Goal: Transaction & Acquisition: Book appointment/travel/reservation

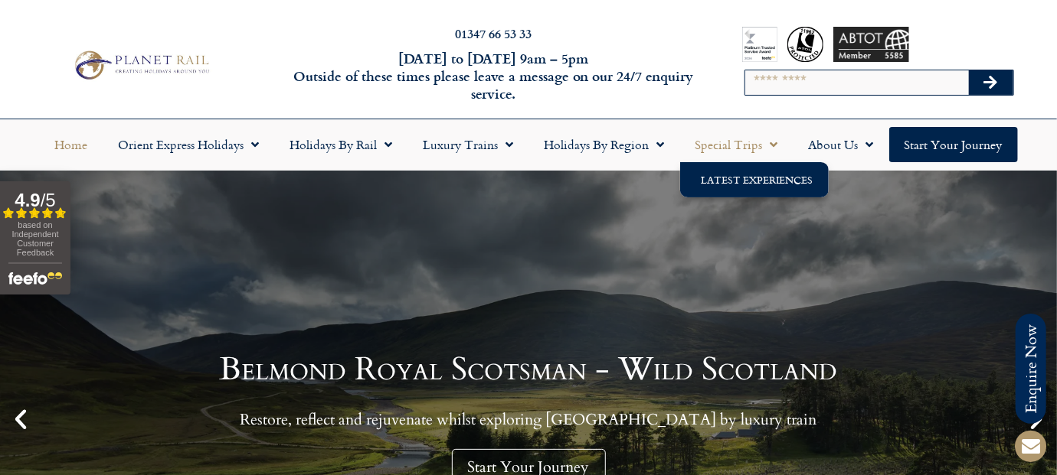
click at [730, 178] on link "Latest Experiences" at bounding box center [754, 179] width 149 height 35
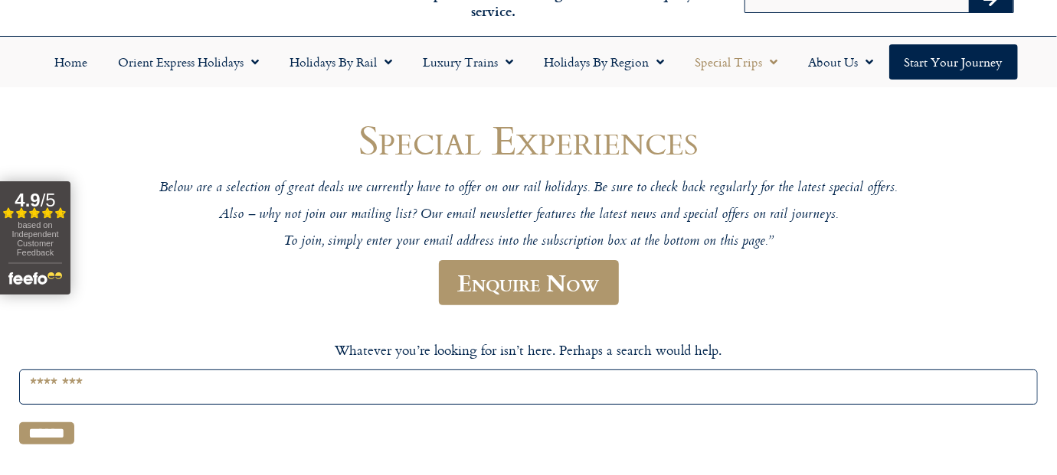
scroll to position [69, 0]
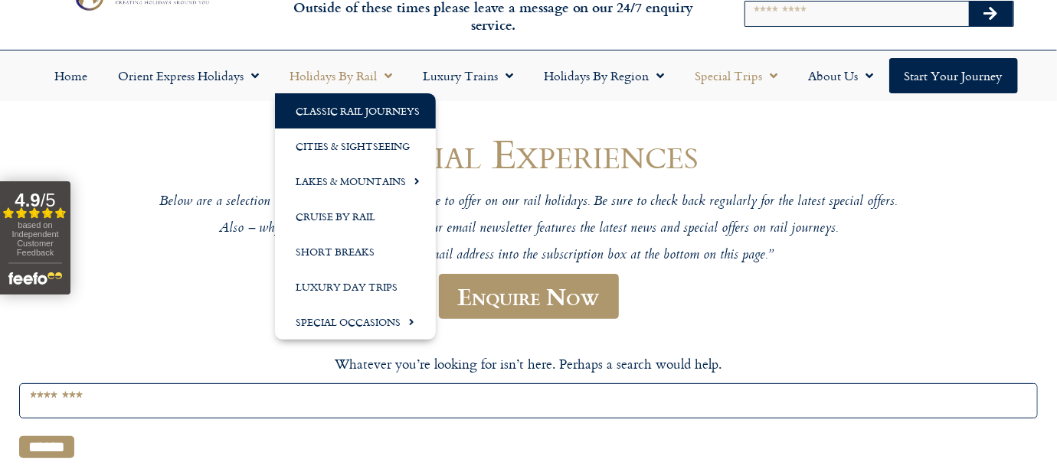
click at [342, 111] on link "Classic Rail Journeys" at bounding box center [355, 110] width 161 height 35
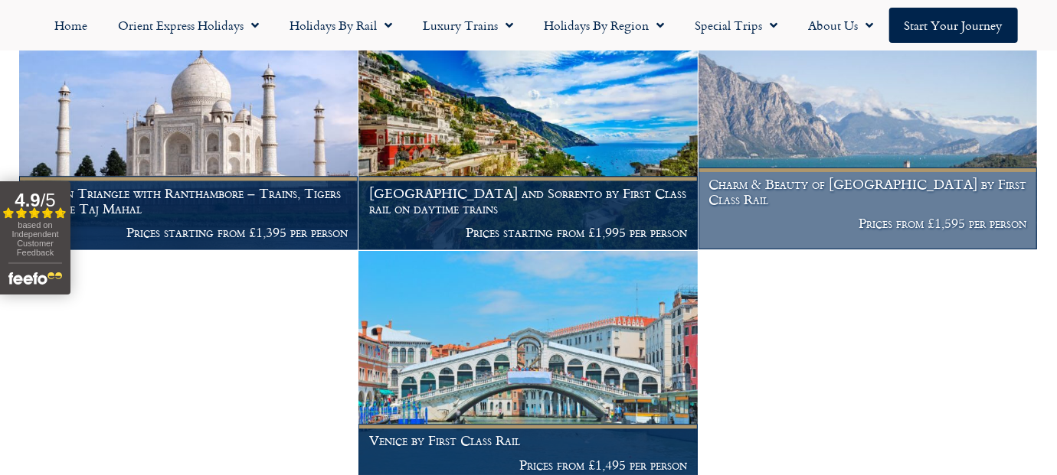
scroll to position [1608, 0]
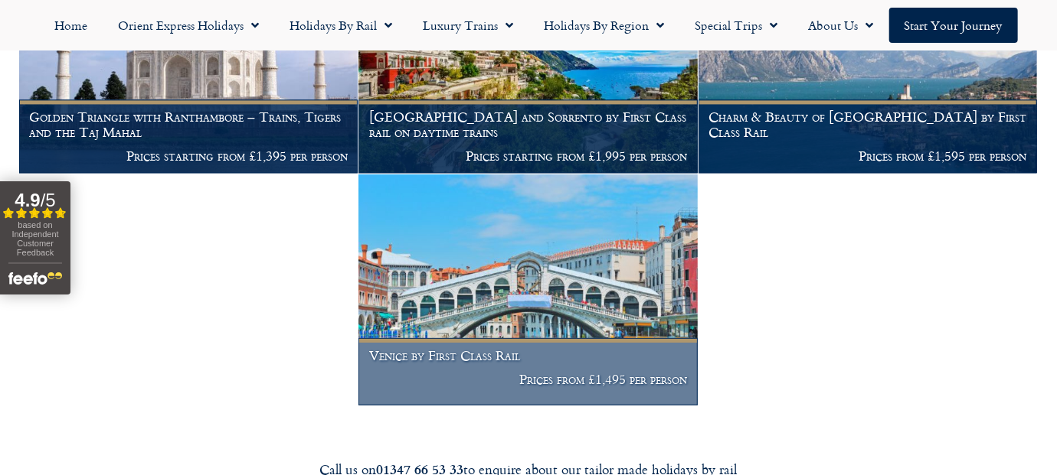
click at [631, 295] on img at bounding box center [527, 290] width 338 height 231
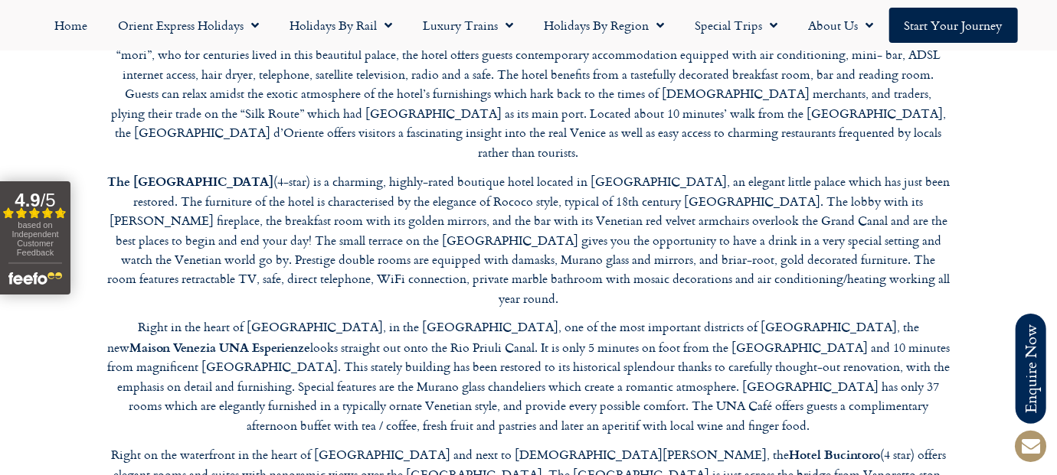
scroll to position [4135, 0]
